Goal: Task Accomplishment & Management: Complete application form

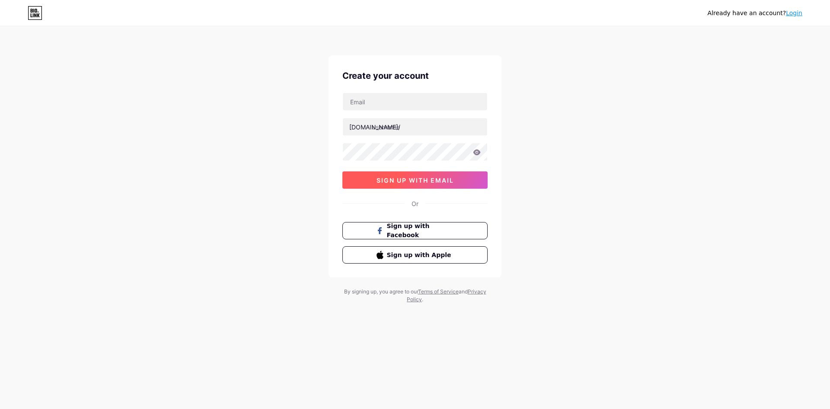
click at [425, 180] on span "sign up with email" at bounding box center [415, 179] width 77 height 7
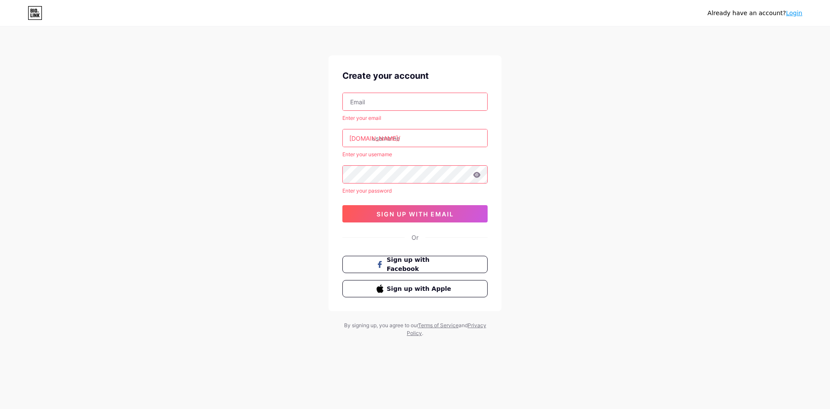
click at [397, 100] on input "text" at bounding box center [415, 101] width 144 height 17
type input "[EMAIL_ADDRESS][DOMAIN_NAME]"
click at [400, 142] on input "text" at bounding box center [415, 137] width 144 height 17
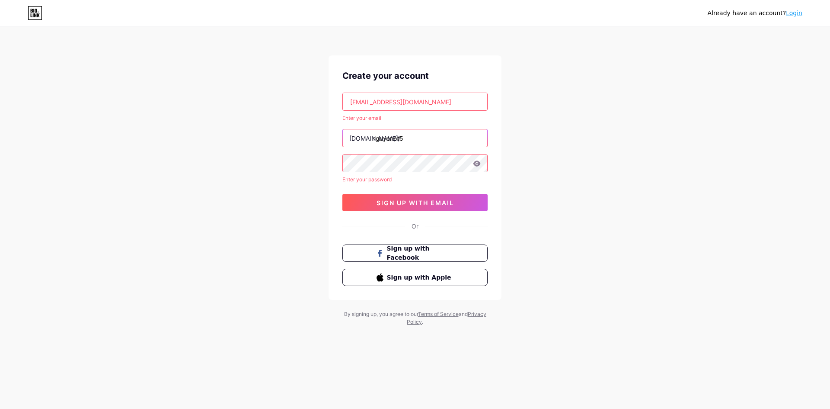
type input "nguyenpt5"
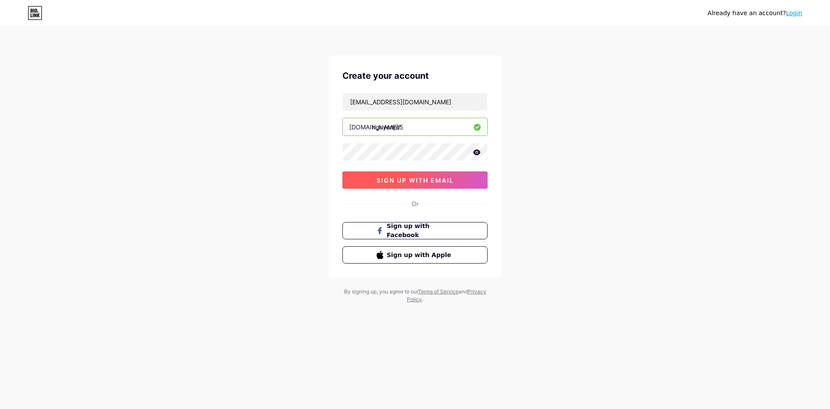
click at [453, 176] on span "sign up with email" at bounding box center [415, 179] width 77 height 7
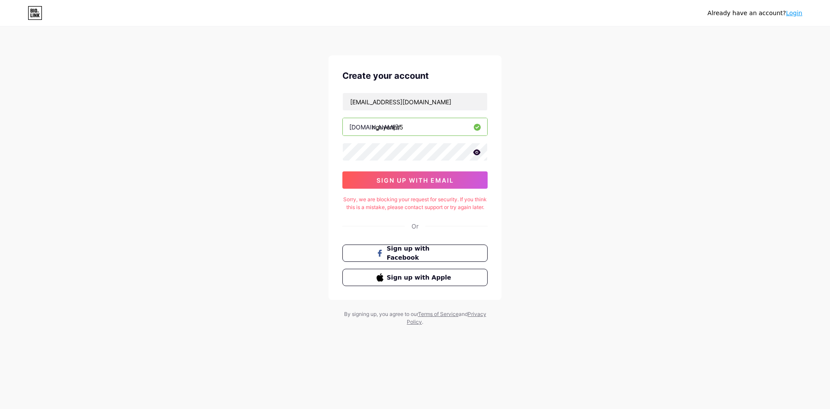
drag, startPoint x: 799, startPoint y: 10, endPoint x: 789, endPoint y: 17, distance: 12.4
click at [799, 10] on link "Login" at bounding box center [794, 13] width 16 height 7
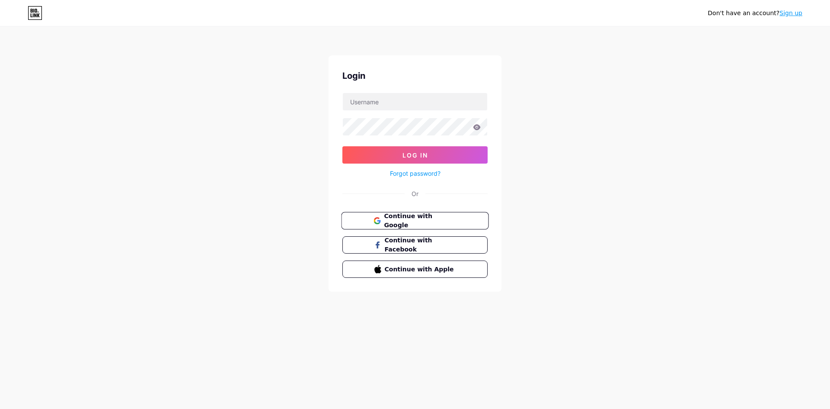
click at [441, 221] on span "Continue with Google" at bounding box center [420, 220] width 72 height 19
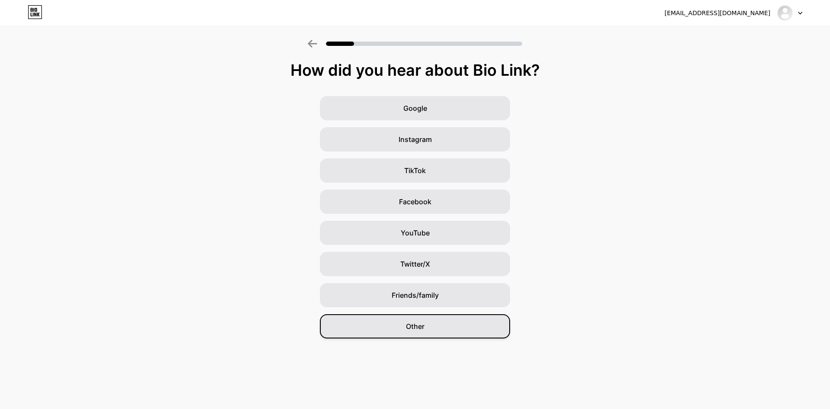
click at [434, 323] on div "Other" at bounding box center [415, 326] width 190 height 24
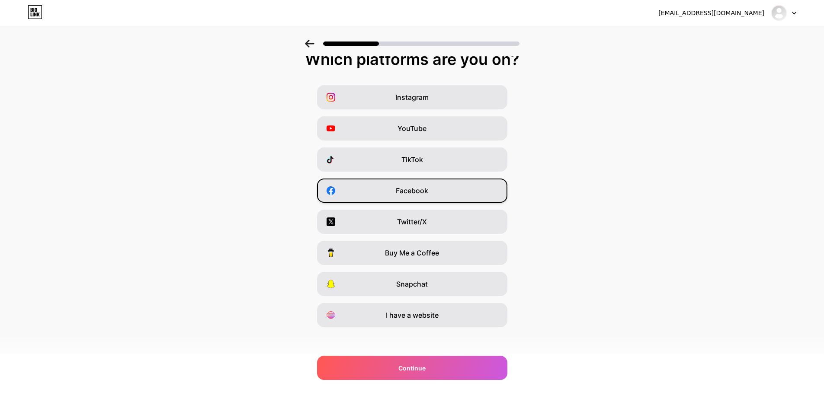
scroll to position [14, 0]
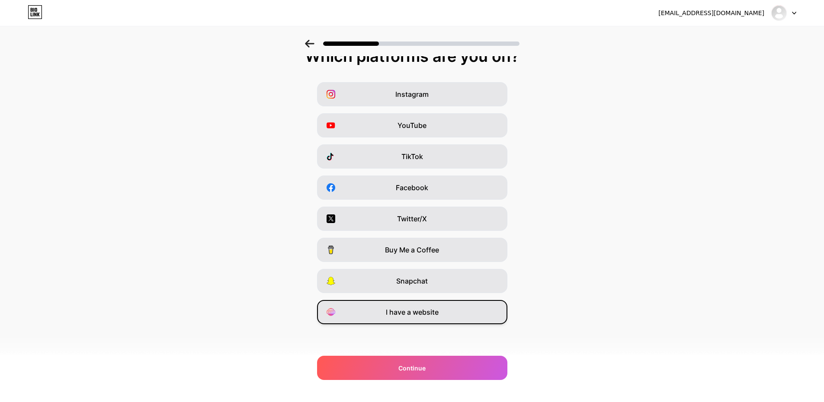
click at [438, 315] on span "I have a website" at bounding box center [412, 312] width 53 height 10
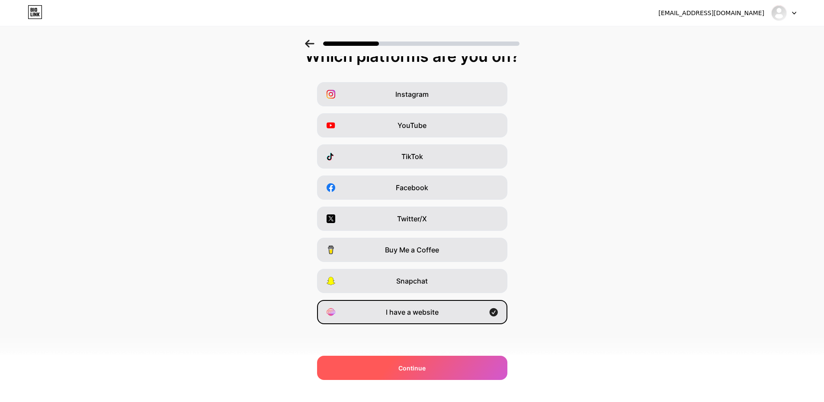
click at [420, 361] on div "Continue" at bounding box center [412, 368] width 190 height 24
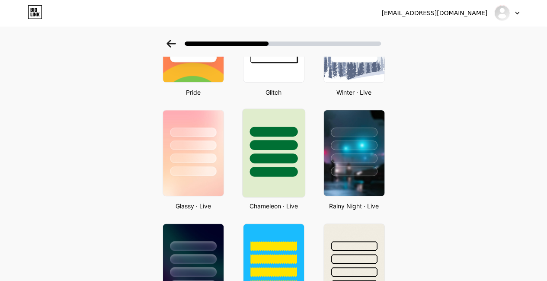
scroll to position [259, 0]
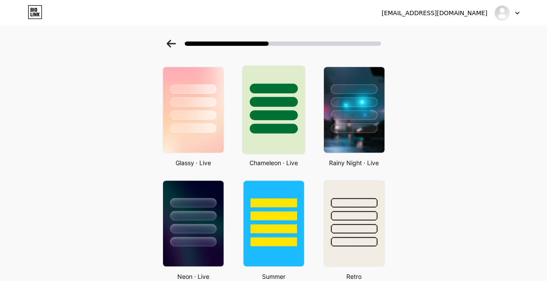
click at [291, 102] on div at bounding box center [273, 102] width 48 height 10
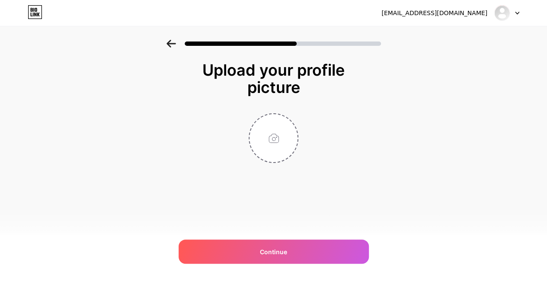
scroll to position [0, 0]
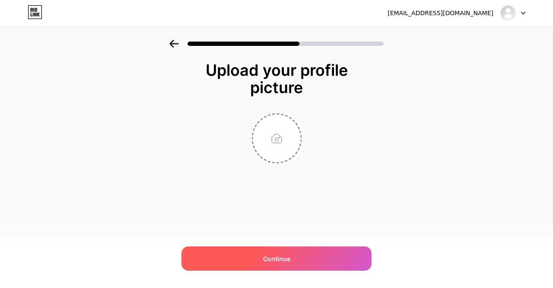
click at [296, 255] on div "Continue" at bounding box center [277, 258] width 190 height 24
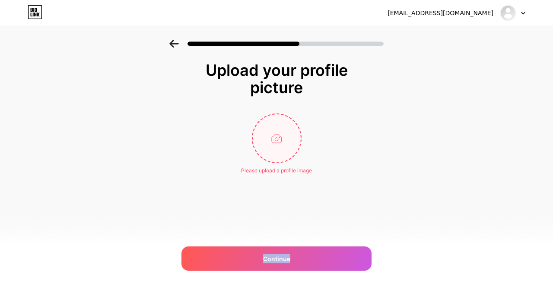
click at [274, 137] on input "file" at bounding box center [277, 138] width 48 height 48
type input "C:\fakepath\Image (12).jpg"
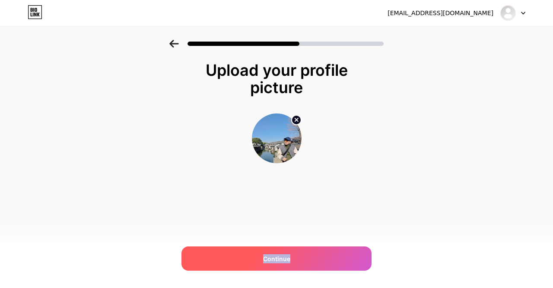
click at [314, 256] on div "Continue" at bounding box center [277, 258] width 190 height 24
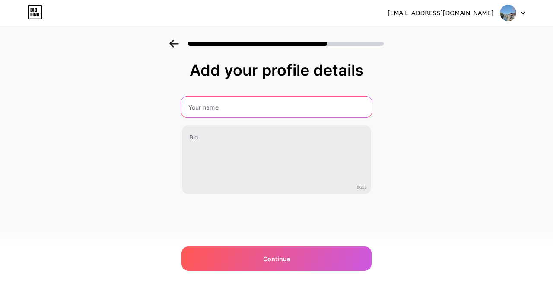
click at [259, 104] on input "text" at bounding box center [276, 106] width 191 height 21
click at [221, 113] on input "Phu" at bounding box center [276, 106] width 191 height 21
click at [218, 112] on input "Phu" at bounding box center [276, 106] width 191 height 21
type input "Phu Nguyen"
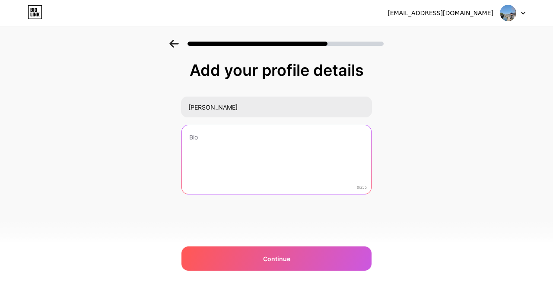
click at [256, 140] on textarea at bounding box center [276, 160] width 189 height 70
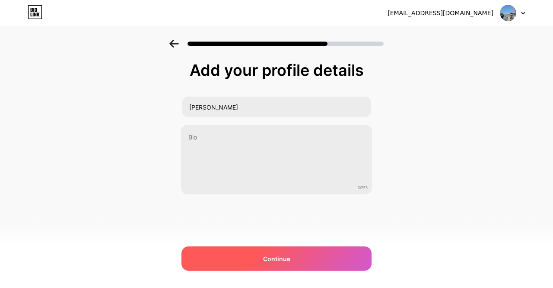
click at [304, 254] on div "Continue" at bounding box center [277, 258] width 190 height 24
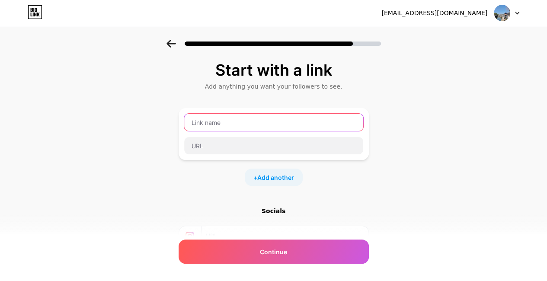
click at [249, 126] on input "text" at bounding box center [273, 122] width 179 height 17
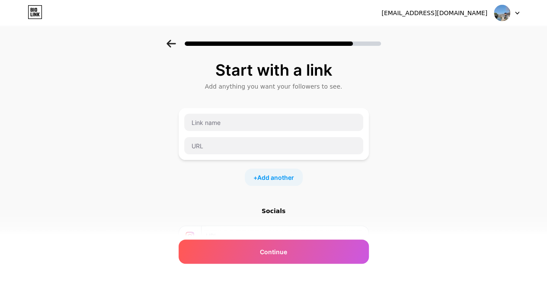
click at [499, 18] on img at bounding box center [502, 13] width 16 height 16
drag, startPoint x: 431, startPoint y: 134, endPoint x: 323, endPoint y: 177, distance: 116.1
click at [431, 135] on div "Start with a link Add anything you want your followers to see. + Add another So…" at bounding box center [273, 192] width 547 height 304
click at [469, 180] on div "Start with a link Add anything you want your followers to see. + Add another So…" at bounding box center [273, 192] width 547 height 304
click at [518, 13] on icon at bounding box center [516, 13] width 3 height 2
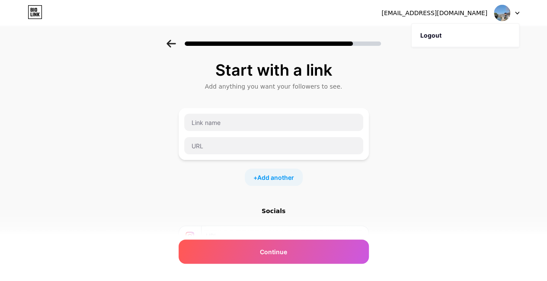
click at [506, 141] on div "Start with a link Add anything you want your followers to see. + Add another So…" at bounding box center [273, 192] width 547 height 304
click at [492, 179] on div "Start with a link Add anything you want your followers to see. + Add another So…" at bounding box center [273, 192] width 547 height 304
drag, startPoint x: 517, startPoint y: 14, endPoint x: 515, endPoint y: 18, distance: 4.5
click at [517, 14] on icon at bounding box center [516, 13] width 3 height 2
click at [510, 165] on div "Start with a link Add anything you want your followers to see. + Add another So…" at bounding box center [273, 192] width 547 height 304
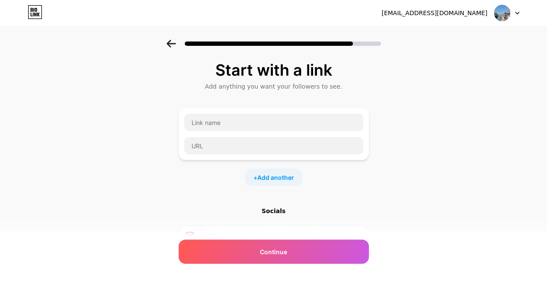
scroll to position [96, 0]
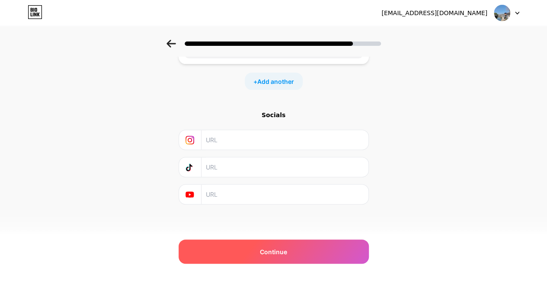
click at [309, 252] on div "Continue" at bounding box center [274, 252] width 190 height 24
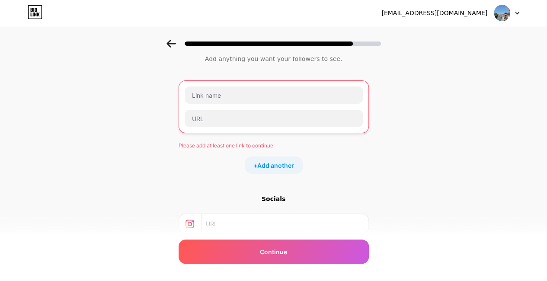
scroll to position [0, 0]
